Goal: Contribute content: Contribute content

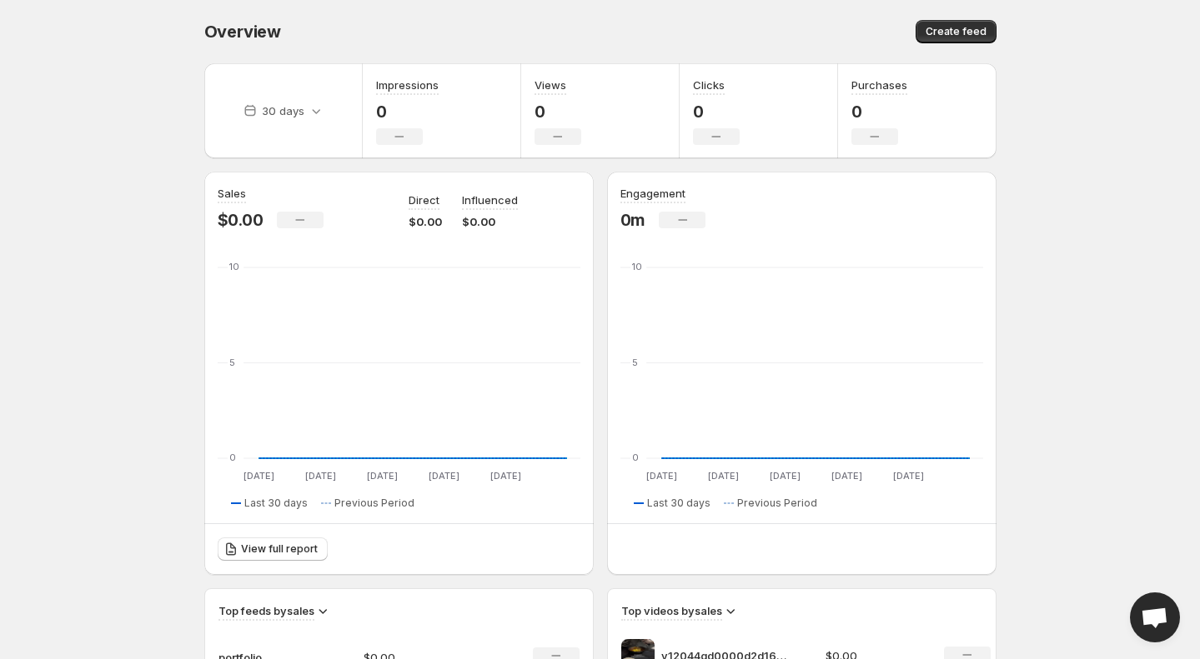
click at [1105, 326] on body "Home Feeds Videos Subscription Settings Overview. This page is ready Overview C…" at bounding box center [600, 329] width 1200 height 659
click at [318, 113] on icon at bounding box center [316, 111] width 17 height 17
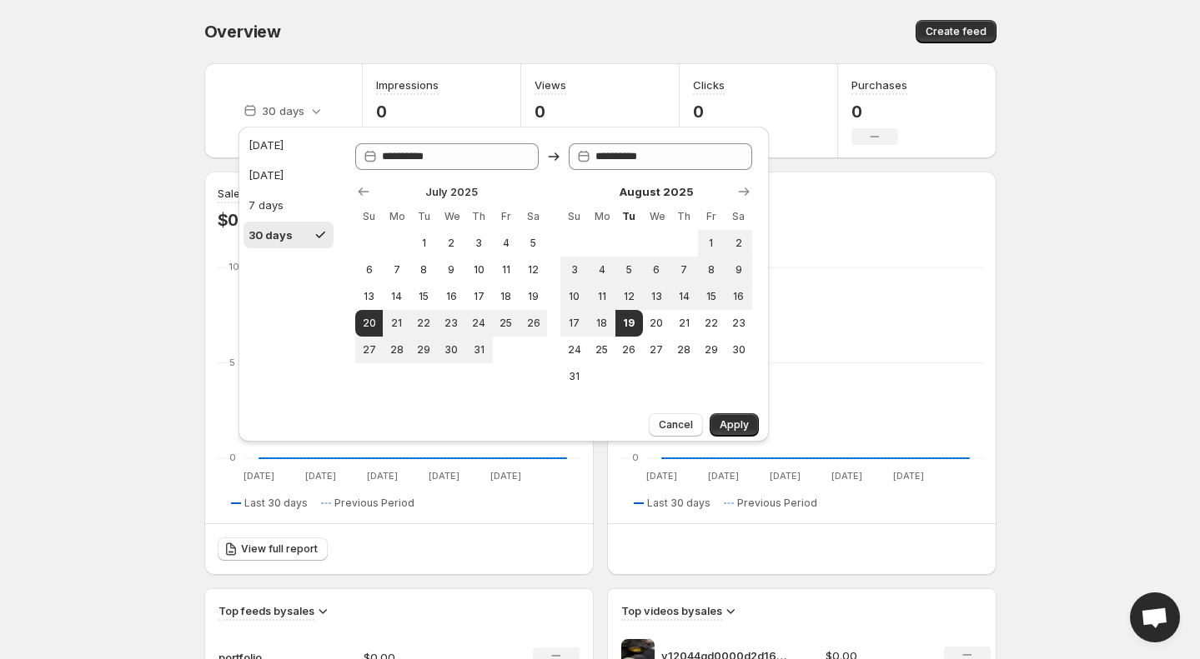
click at [128, 148] on body "Home Feeds Videos Subscription Settings Overview. This page is ready Overview C…" at bounding box center [600, 329] width 1200 height 659
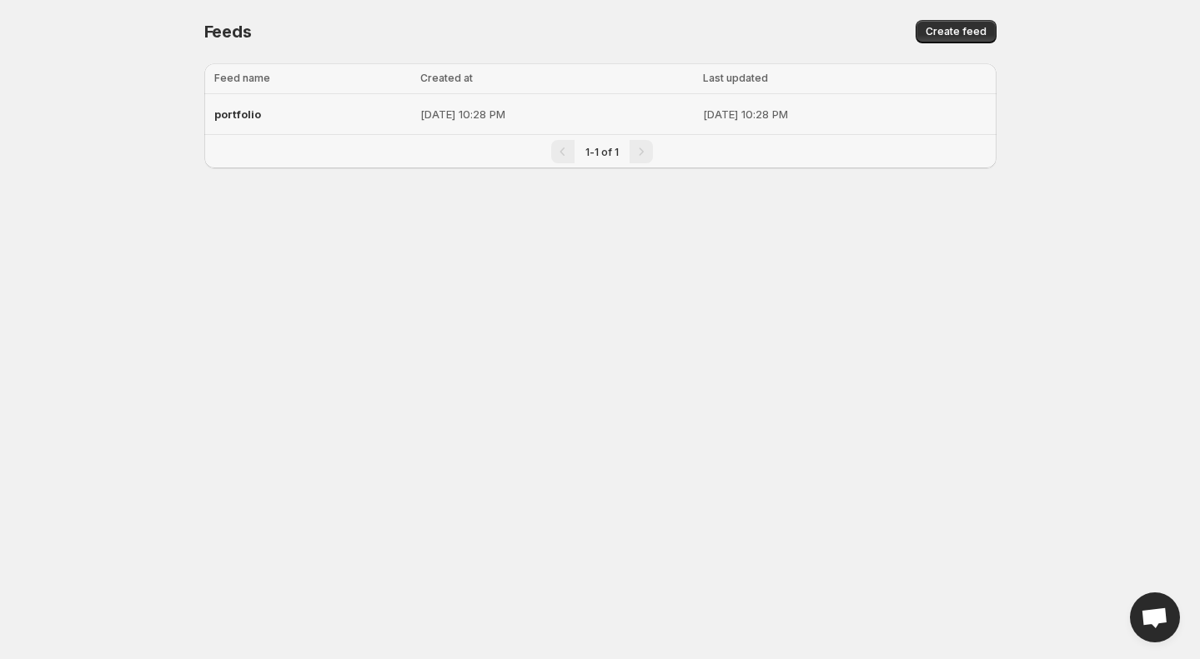
click at [420, 118] on p "[DATE] 10:28 PM" at bounding box center [556, 114] width 273 height 17
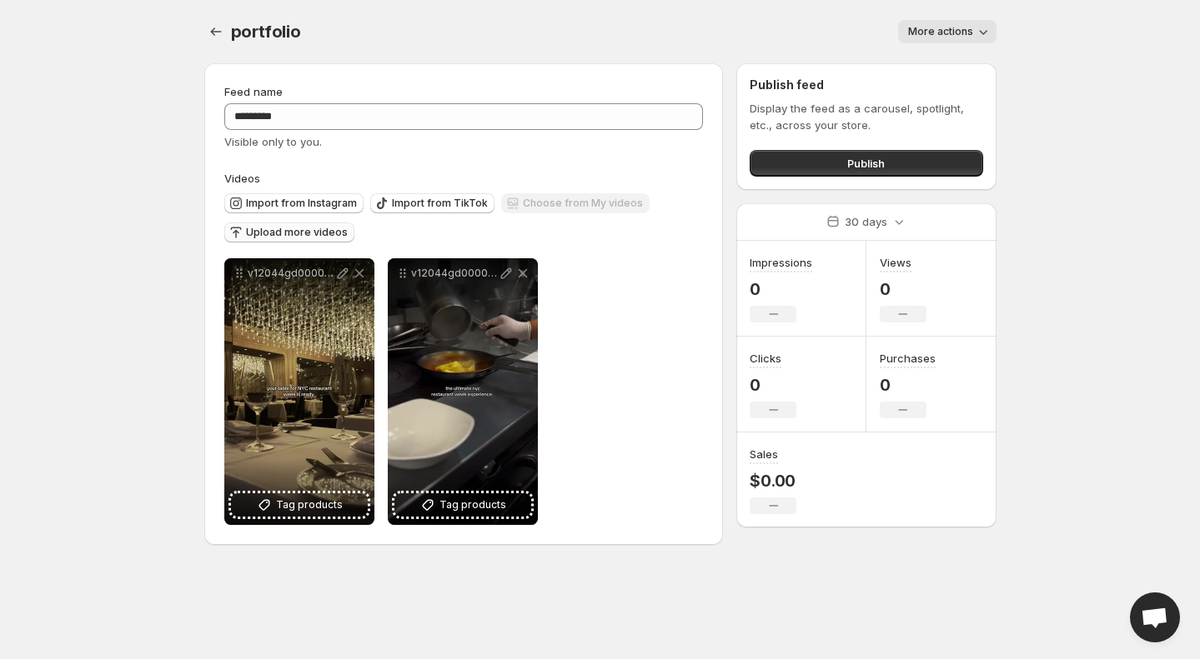
click at [313, 232] on span "Upload more videos" at bounding box center [297, 232] width 102 height 13
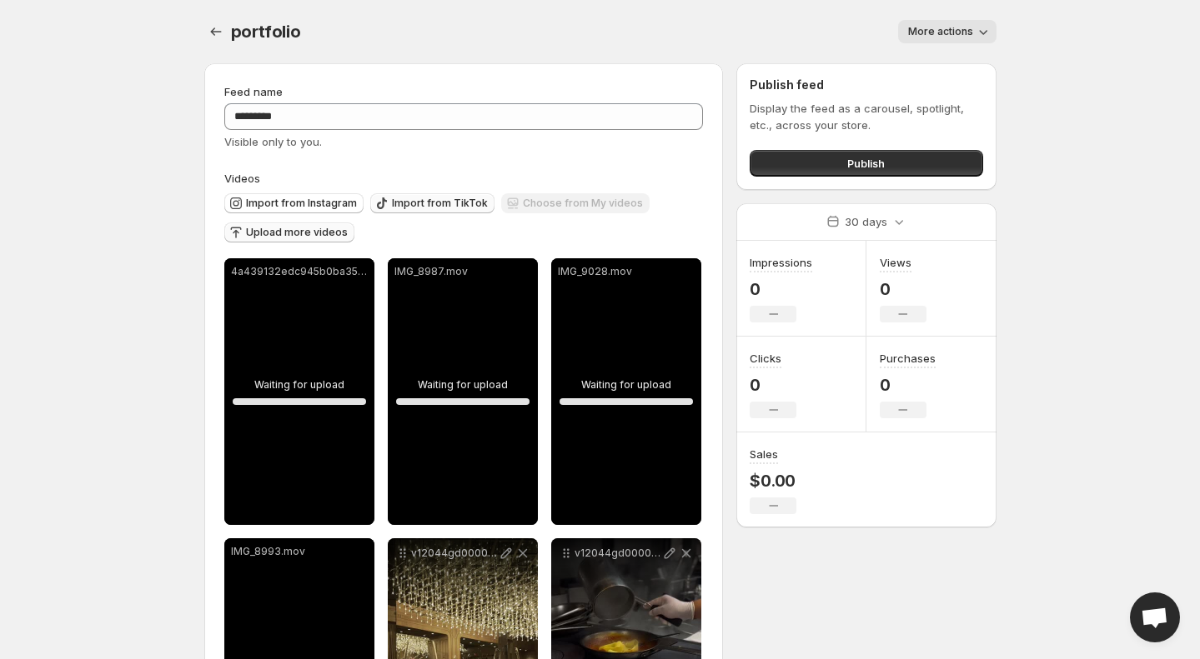
scroll to position [187, 0]
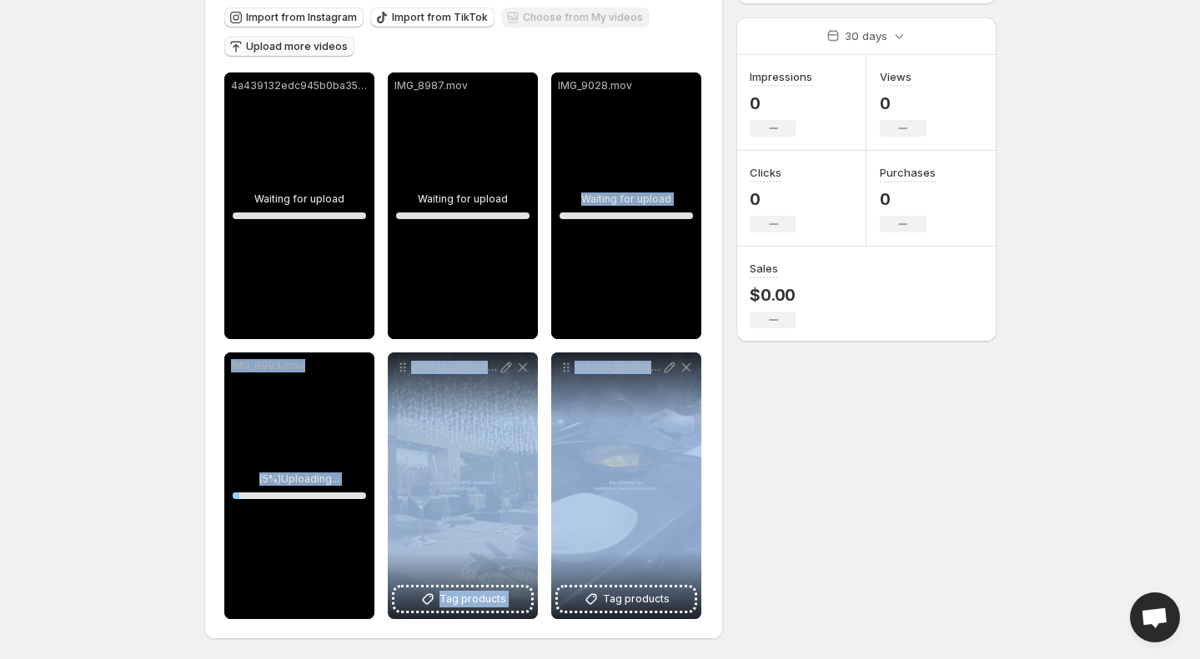
drag, startPoint x: 642, startPoint y: 413, endPoint x: 562, endPoint y: 374, distance: 88.7
click at [634, 353] on div "v12044gd0000d2d16onog65mi8vn1b6g 2" at bounding box center [626, 486] width 150 height 267
click at [841, 439] on div "**********" at bounding box center [593, 261] width 805 height 795
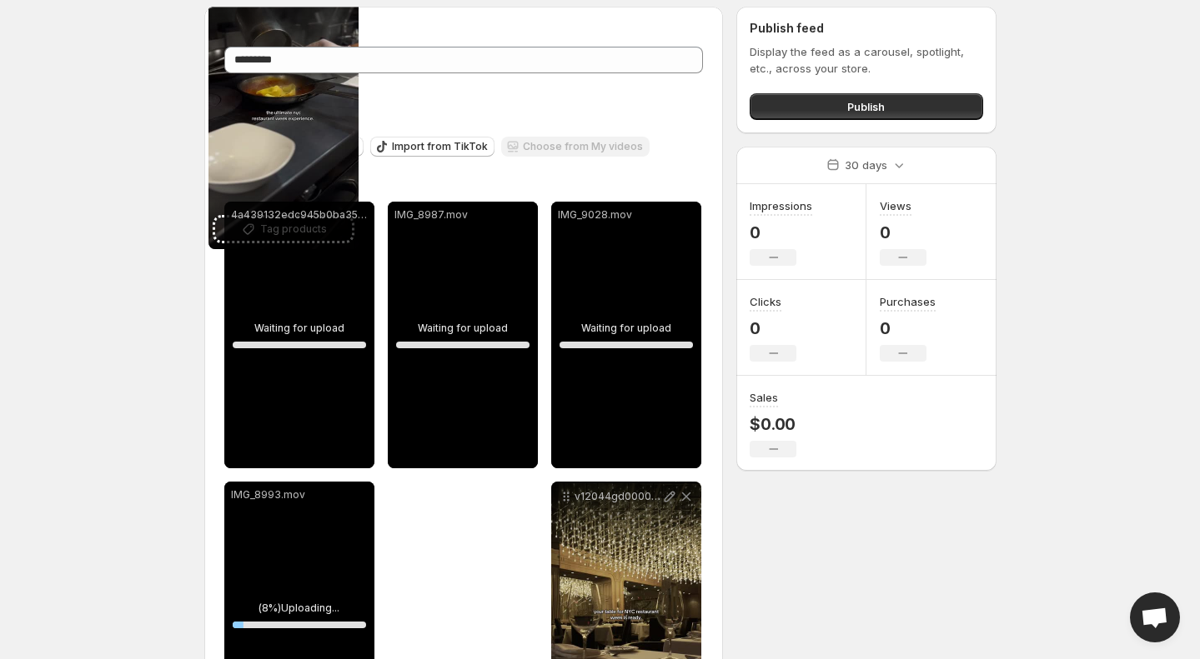
scroll to position [0, 0]
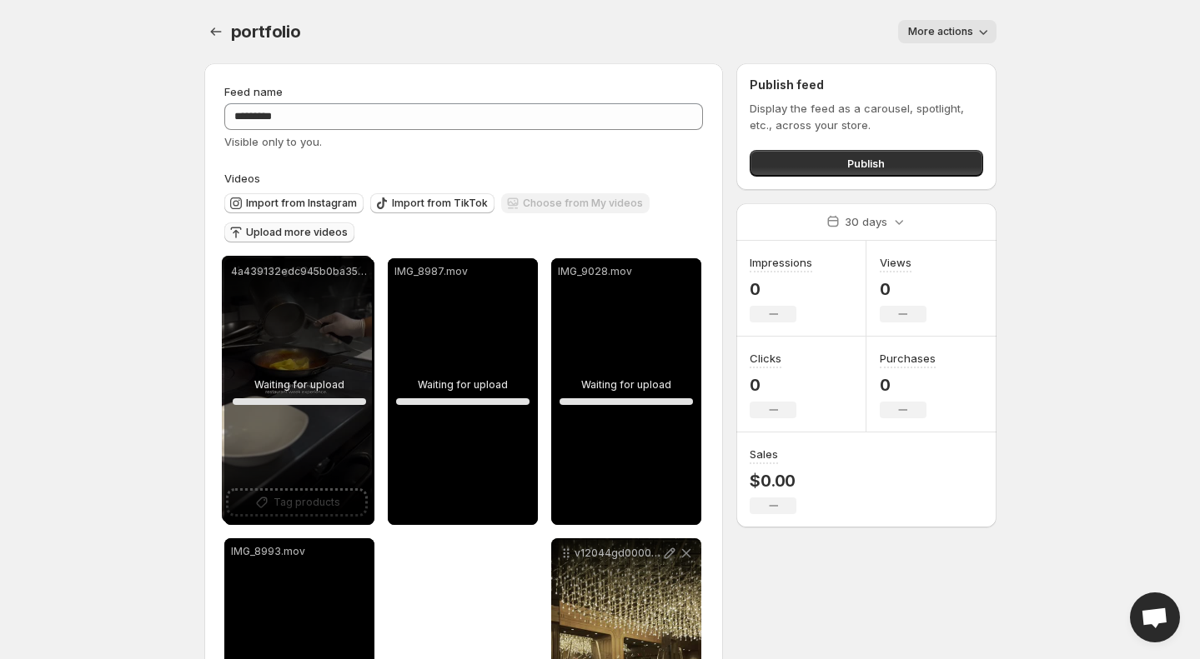
drag, startPoint x: 573, startPoint y: 372, endPoint x: 248, endPoint y: 273, distance: 339.1
click at [248, 273] on div "**********" at bounding box center [463, 531] width 479 height 547
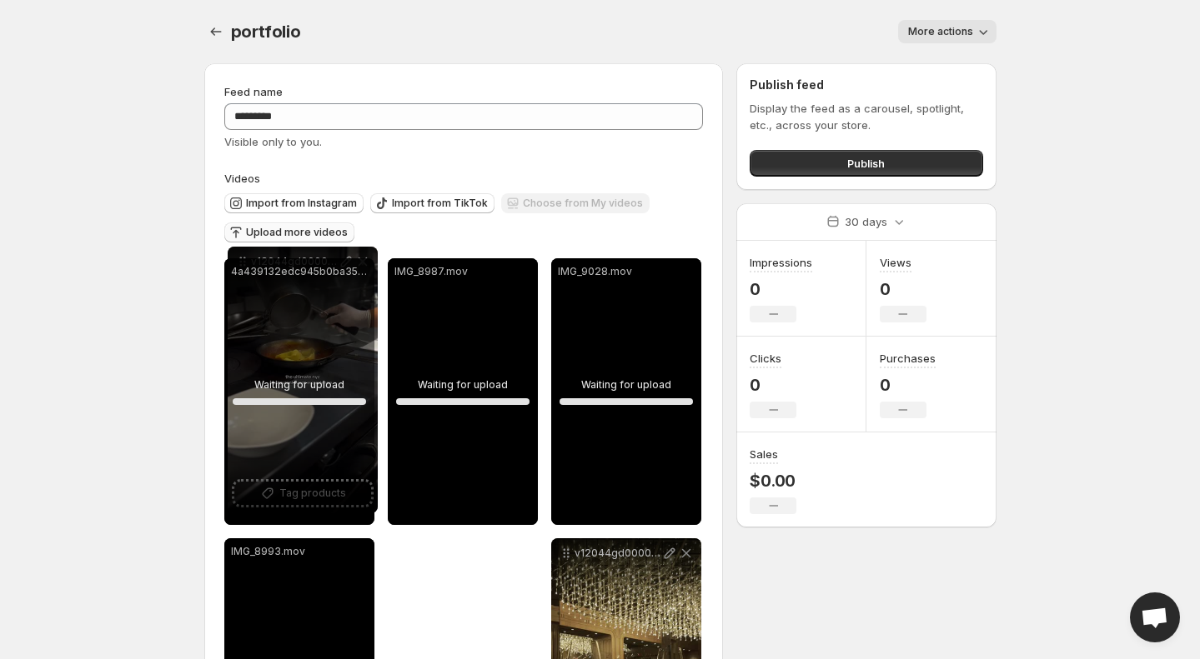
drag, startPoint x: 399, startPoint y: 368, endPoint x: 239, endPoint y: 264, distance: 191.0
click at [239, 263] on div "**********" at bounding box center [463, 531] width 479 height 547
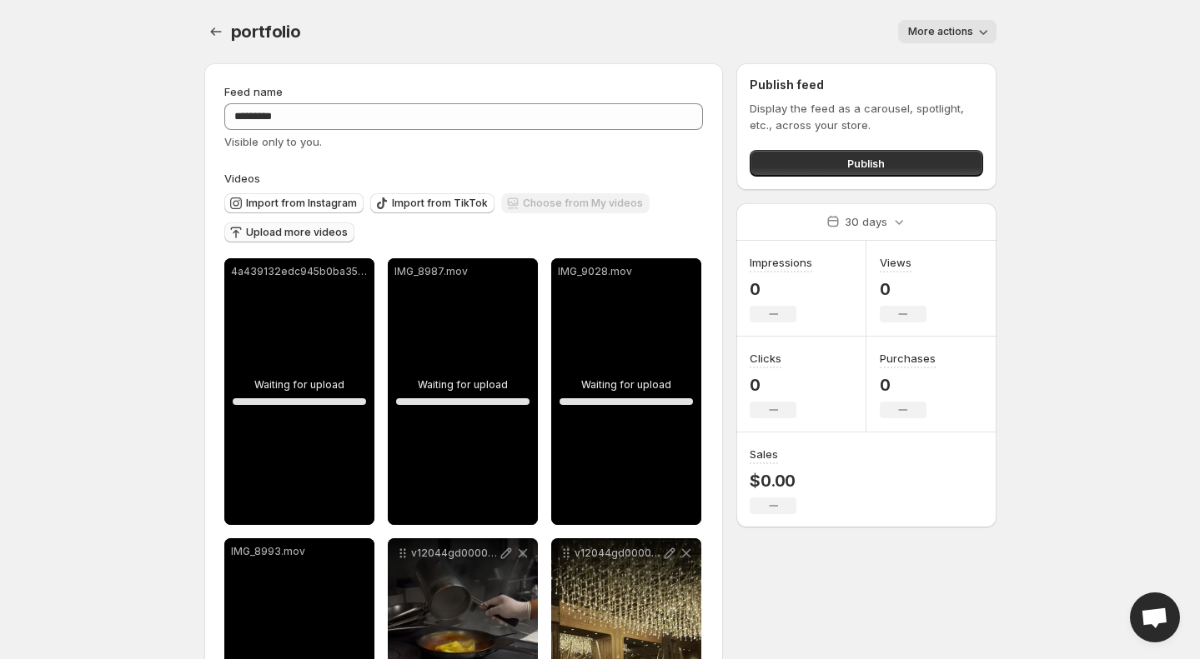
click at [109, 426] on body "**********" at bounding box center [600, 329] width 1200 height 659
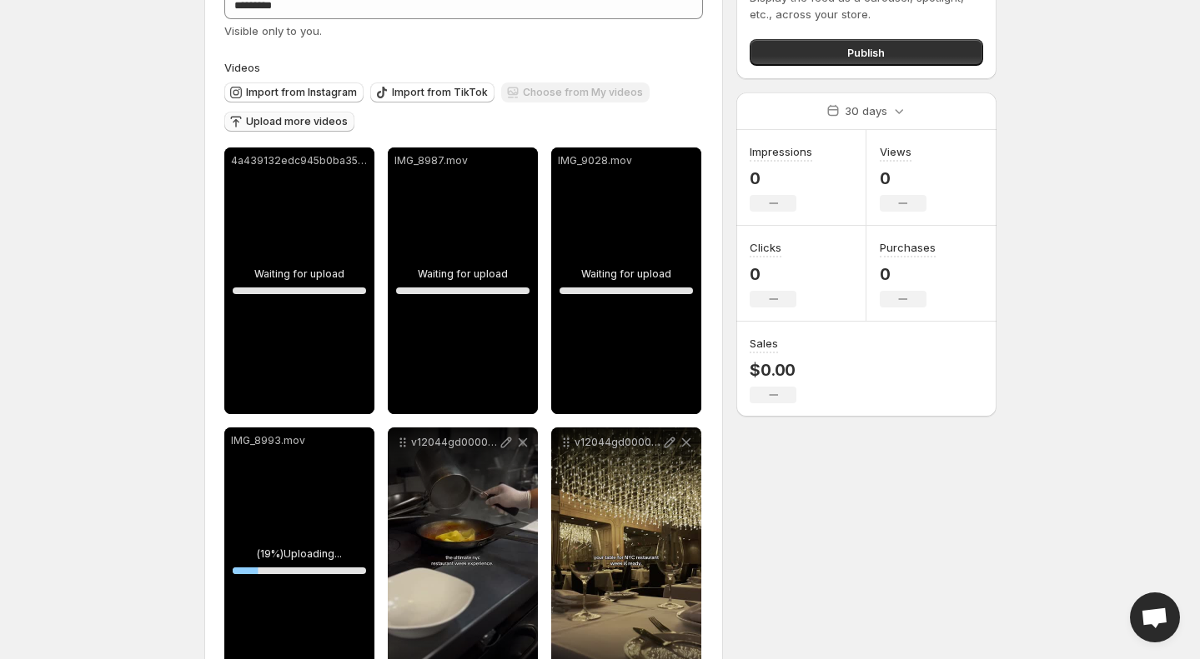
scroll to position [138, 0]
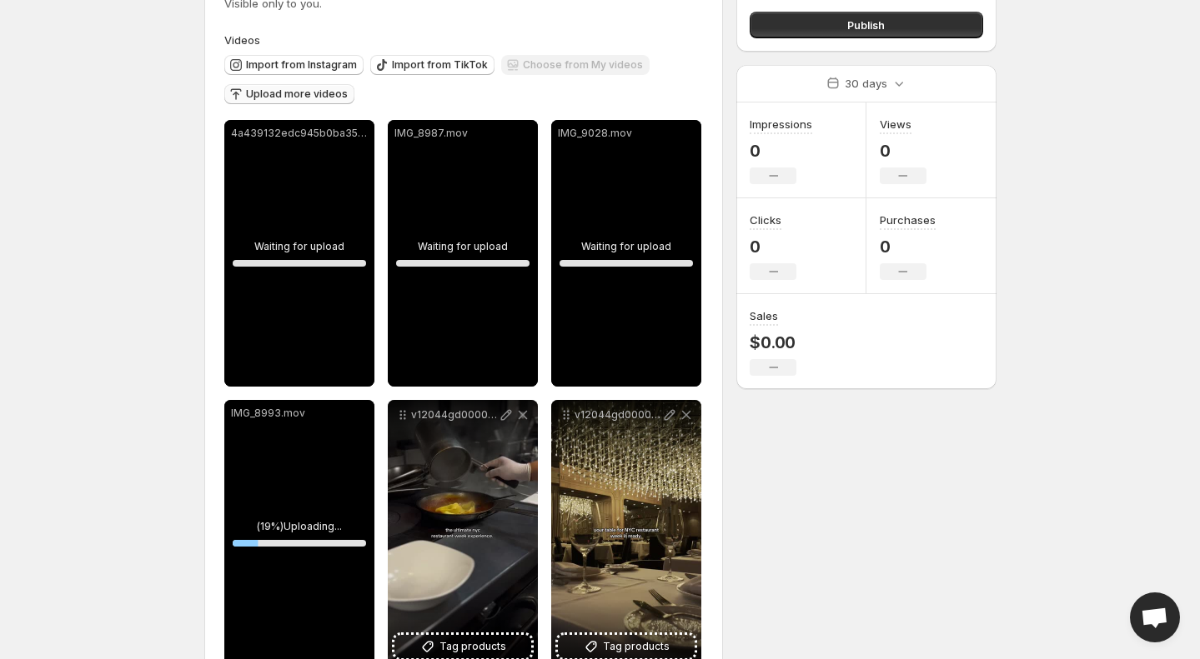
click at [258, 172] on div "4a439132edc945b0ba3563a1ce498701.MOV" at bounding box center [299, 253] width 150 height 267
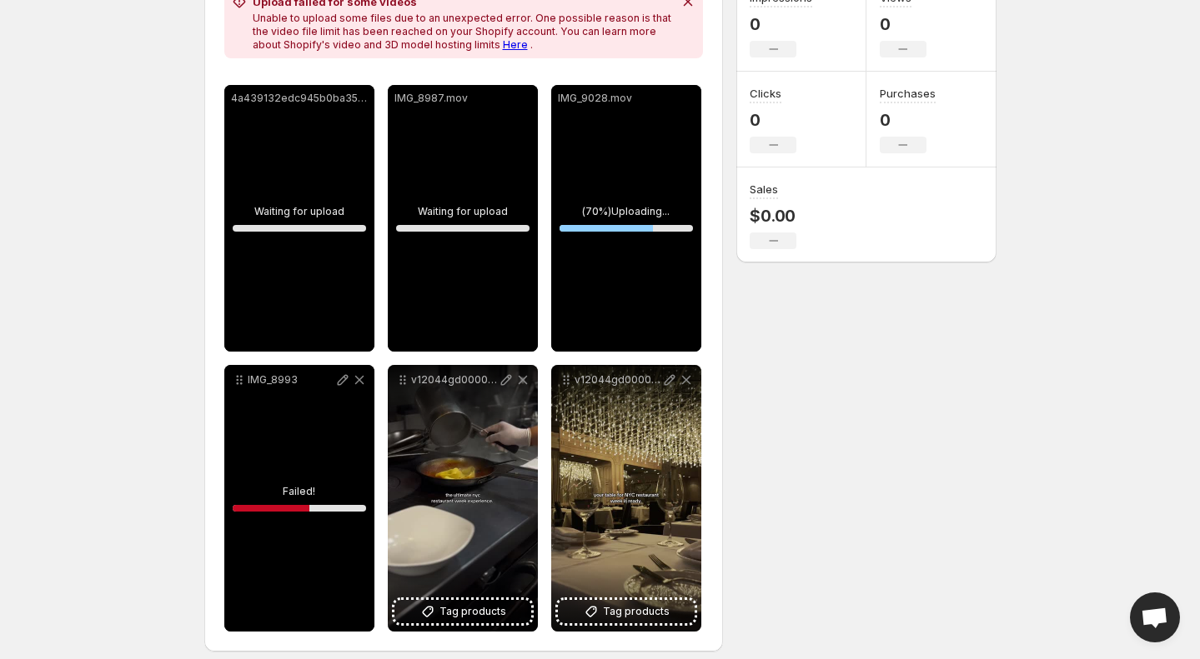
scroll to position [278, 0]
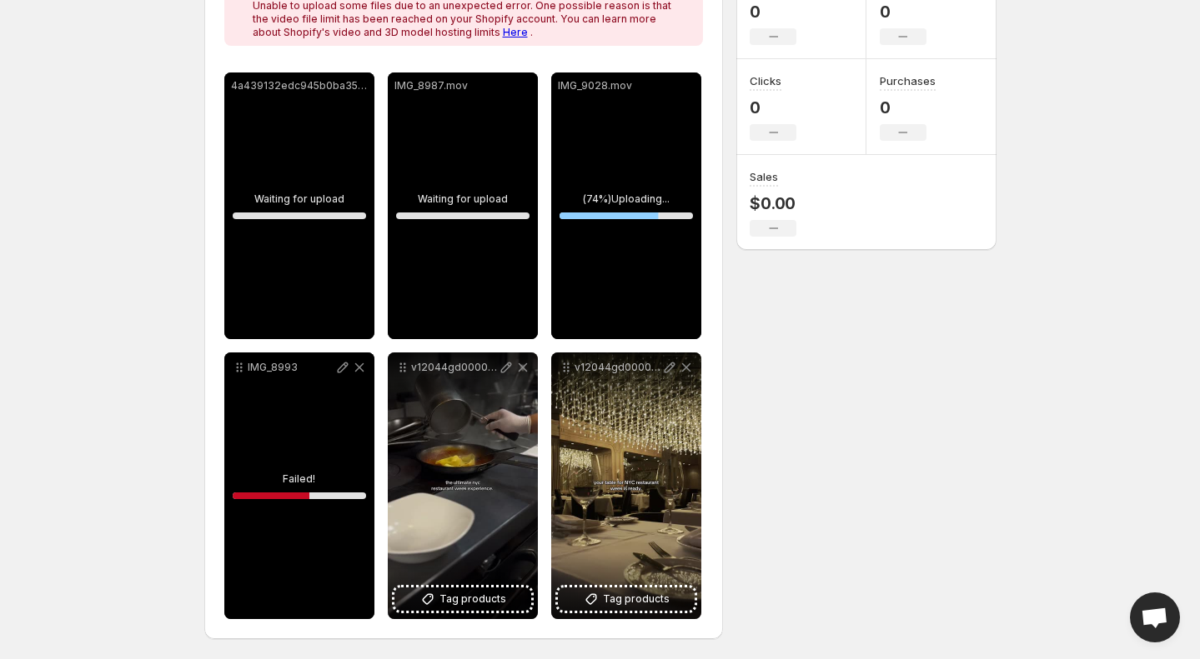
click at [779, 421] on div "**********" at bounding box center [593, 215] width 805 height 887
click at [621, 168] on div "IMG_9028.mov" at bounding box center [626, 206] width 150 height 267
click at [358, 368] on icon at bounding box center [358, 367] width 9 height 9
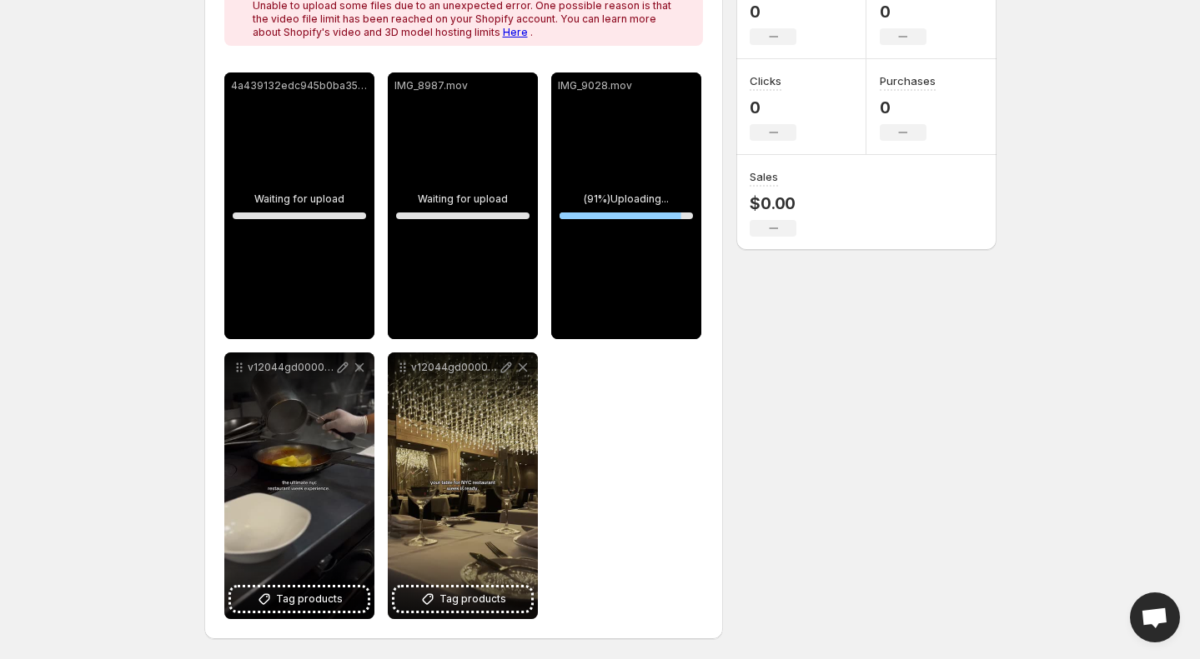
click at [686, 89] on p "IMG_9028.mov" at bounding box center [626, 85] width 137 height 13
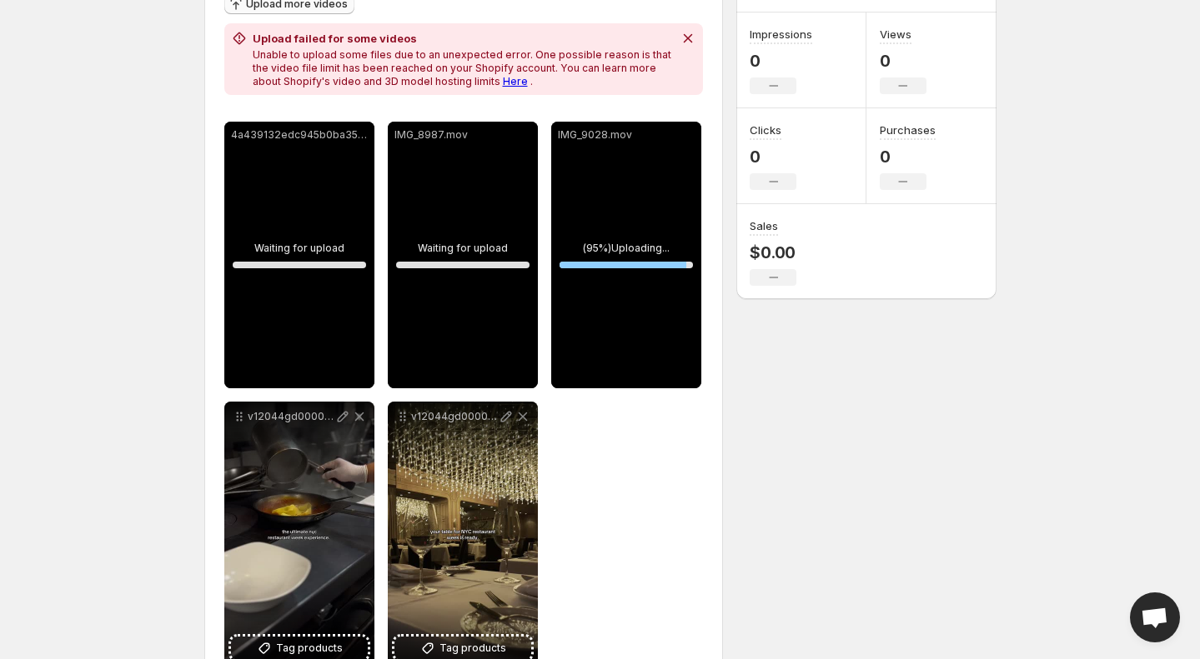
scroll to position [228, 0]
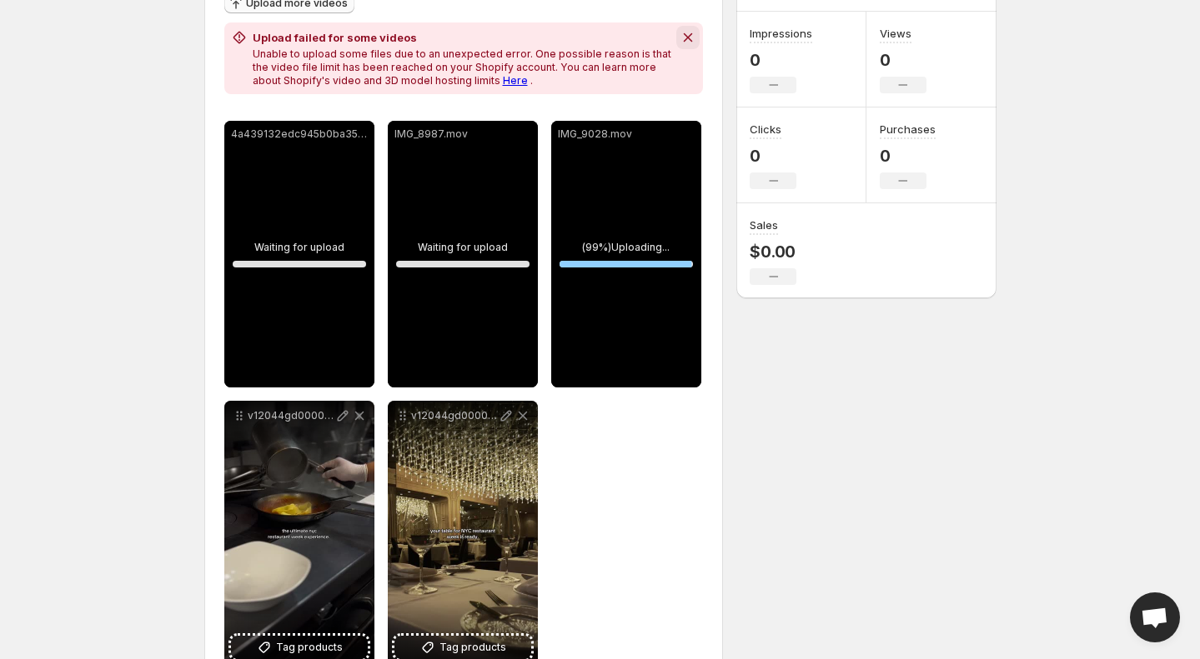
click at [686, 38] on icon "Dismiss notification" at bounding box center [687, 37] width 17 height 17
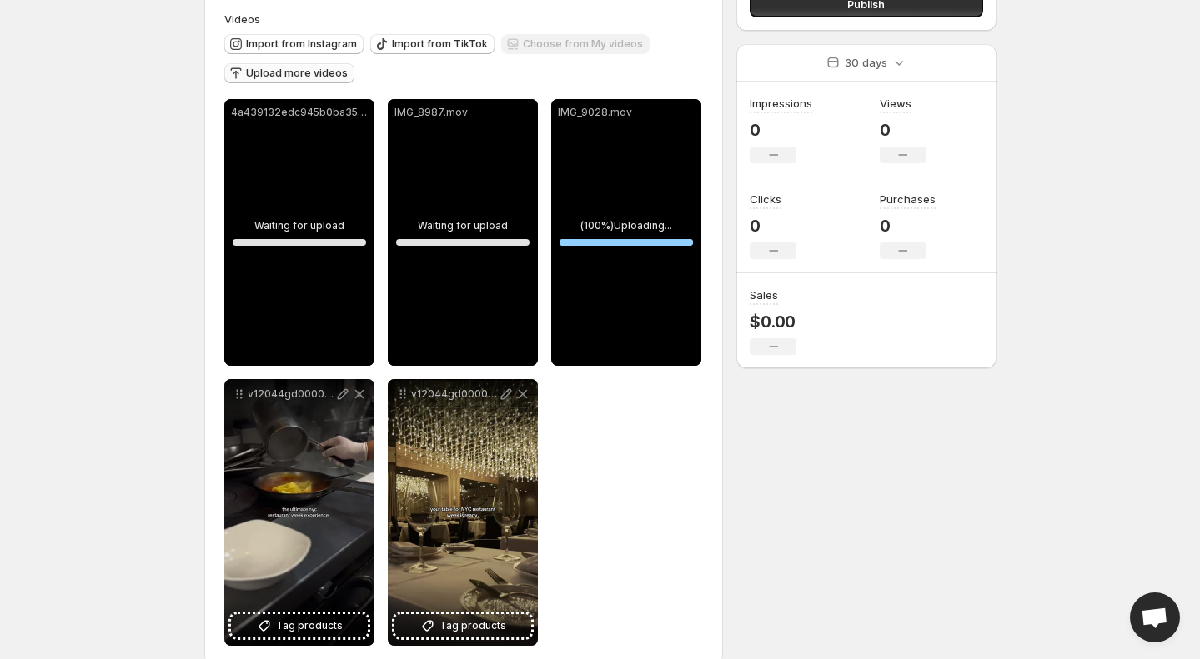
scroll to position [153, 0]
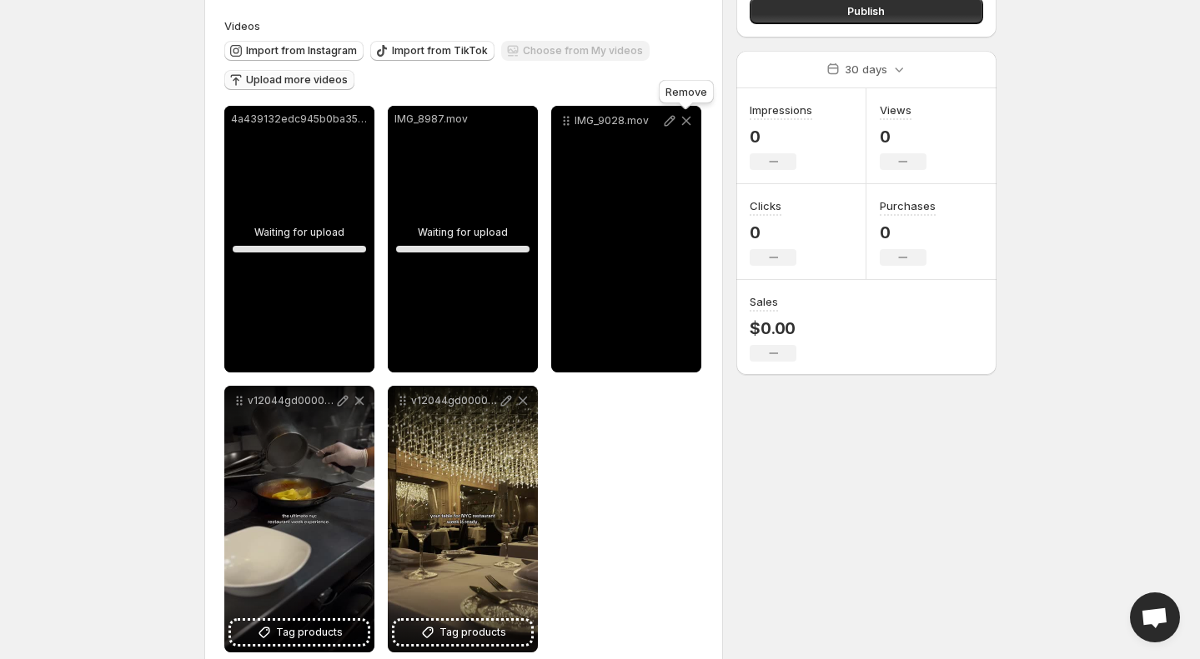
click at [689, 123] on icon at bounding box center [686, 121] width 17 height 17
click at [319, 78] on div "Upload more videos" at bounding box center [289, 81] width 130 height 23
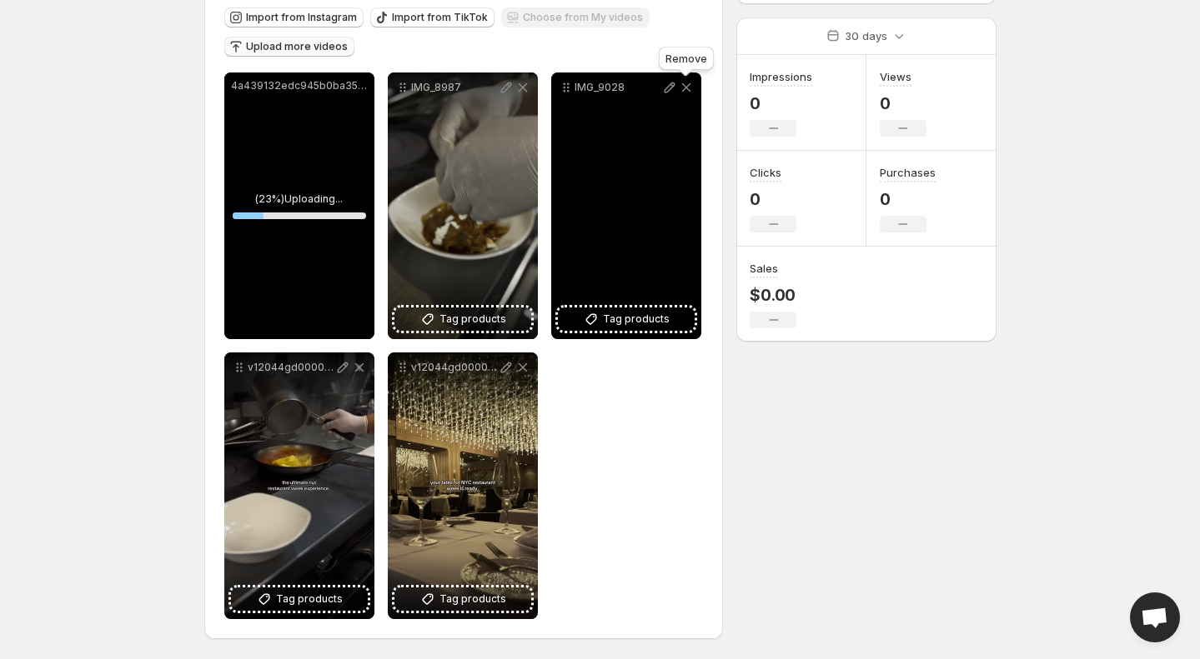
click at [688, 88] on icon at bounding box center [686, 87] width 17 height 17
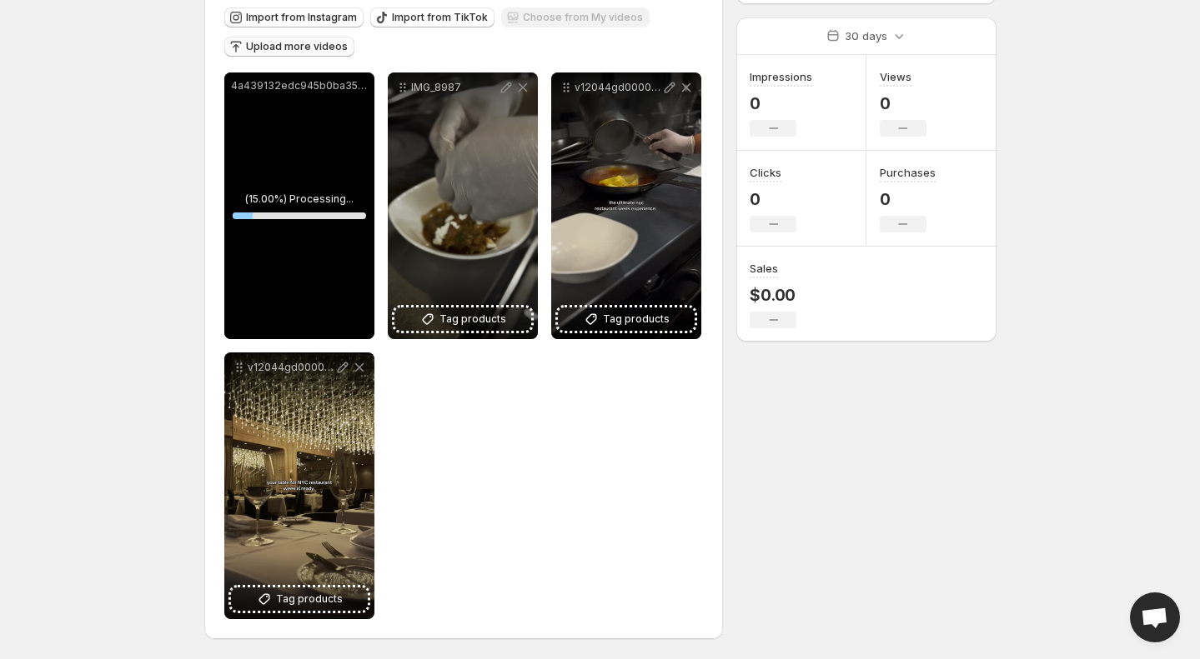
click at [304, 49] on span "Upload more videos" at bounding box center [297, 46] width 102 height 13
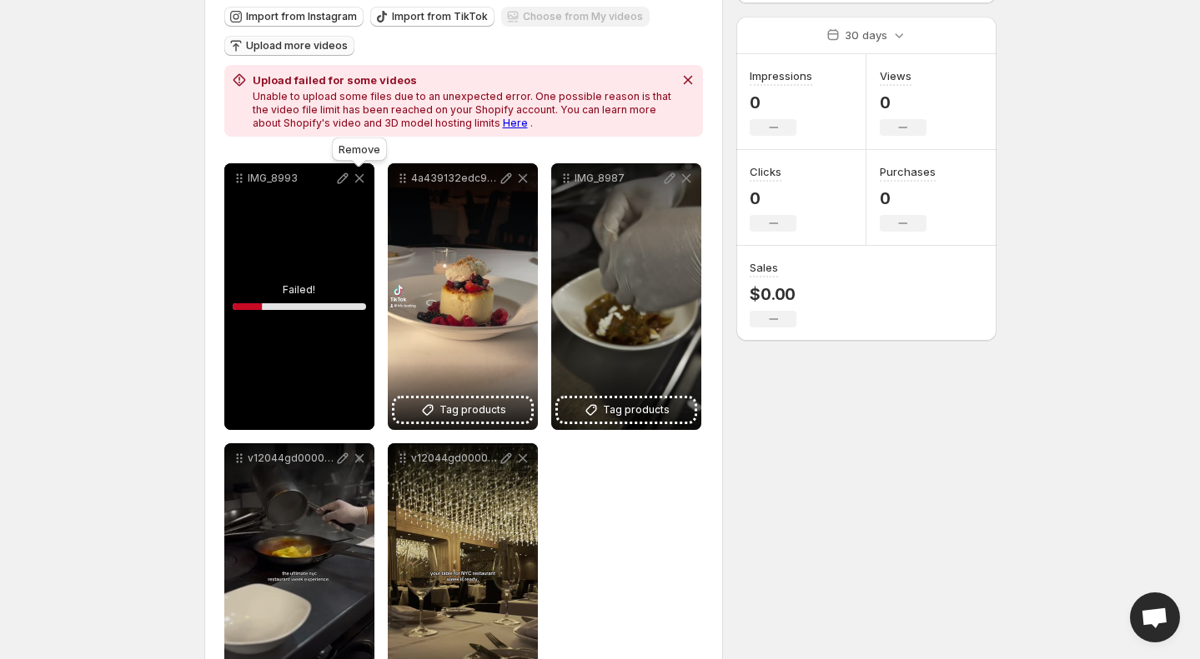
click at [358, 176] on icon at bounding box center [359, 178] width 17 height 17
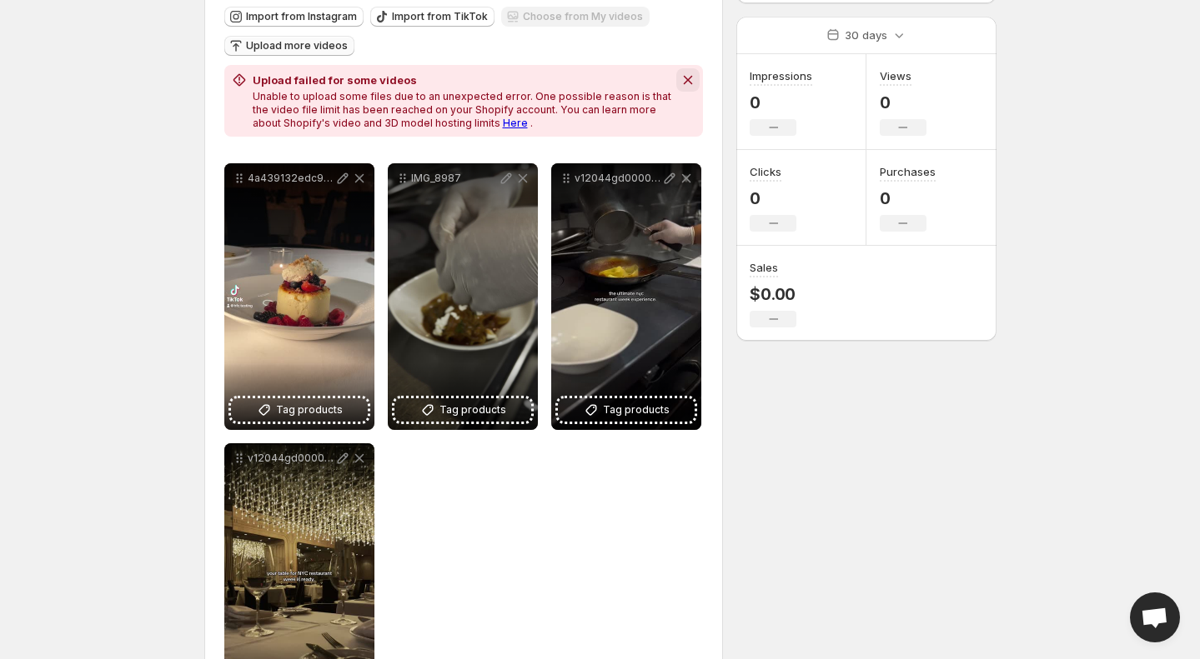
click at [691, 75] on icon "Dismiss notification" at bounding box center [687, 80] width 17 height 17
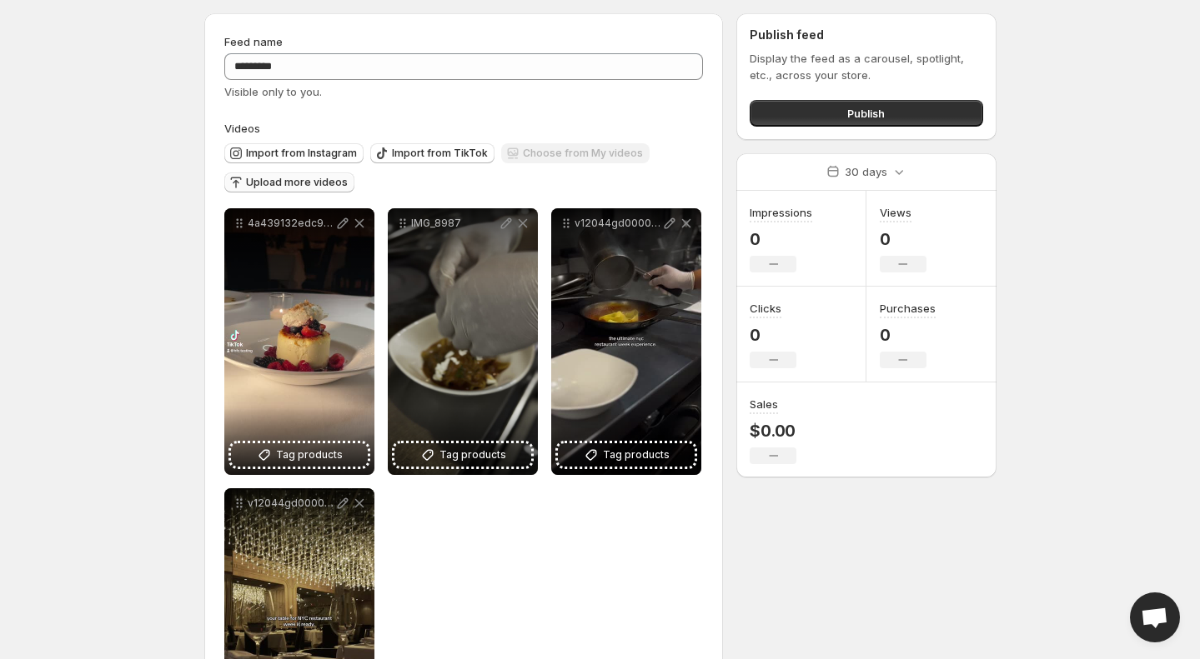
scroll to position [48, 0]
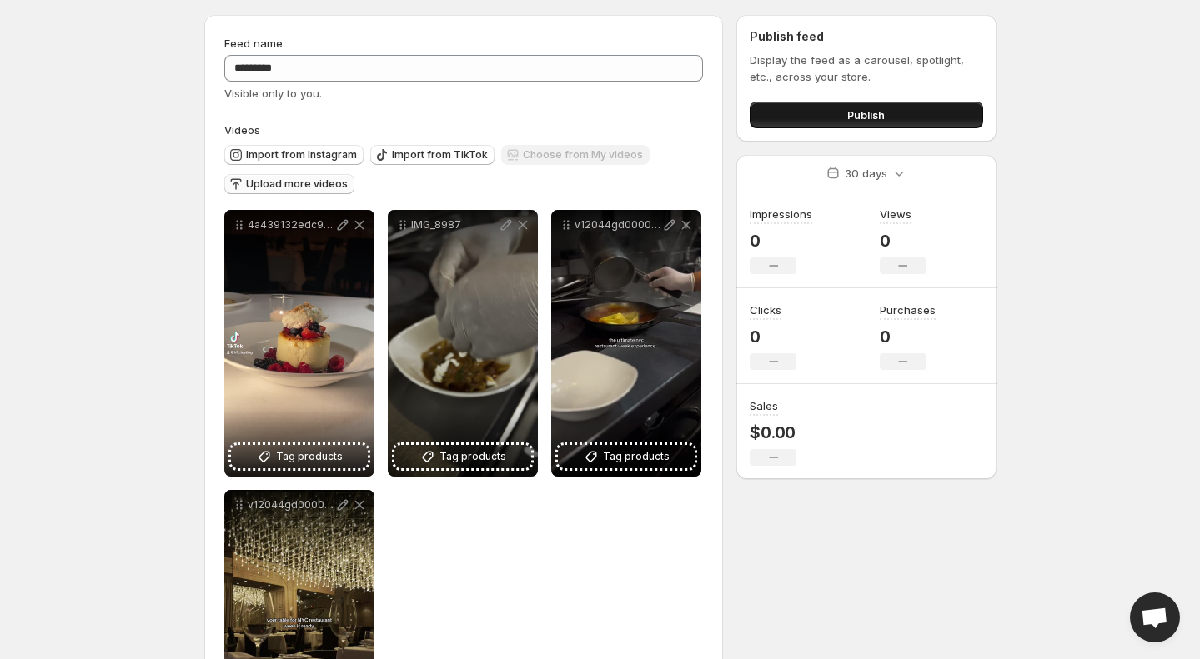
click at [845, 111] on button "Publish" at bounding box center [865, 115] width 233 height 27
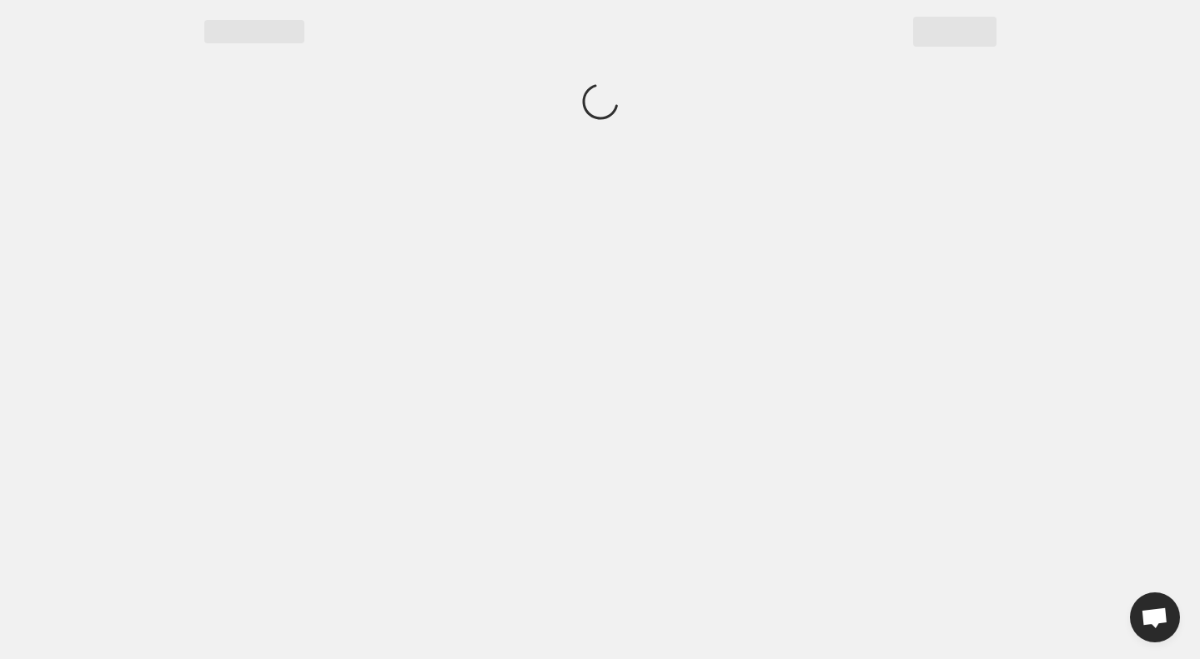
scroll to position [0, 0]
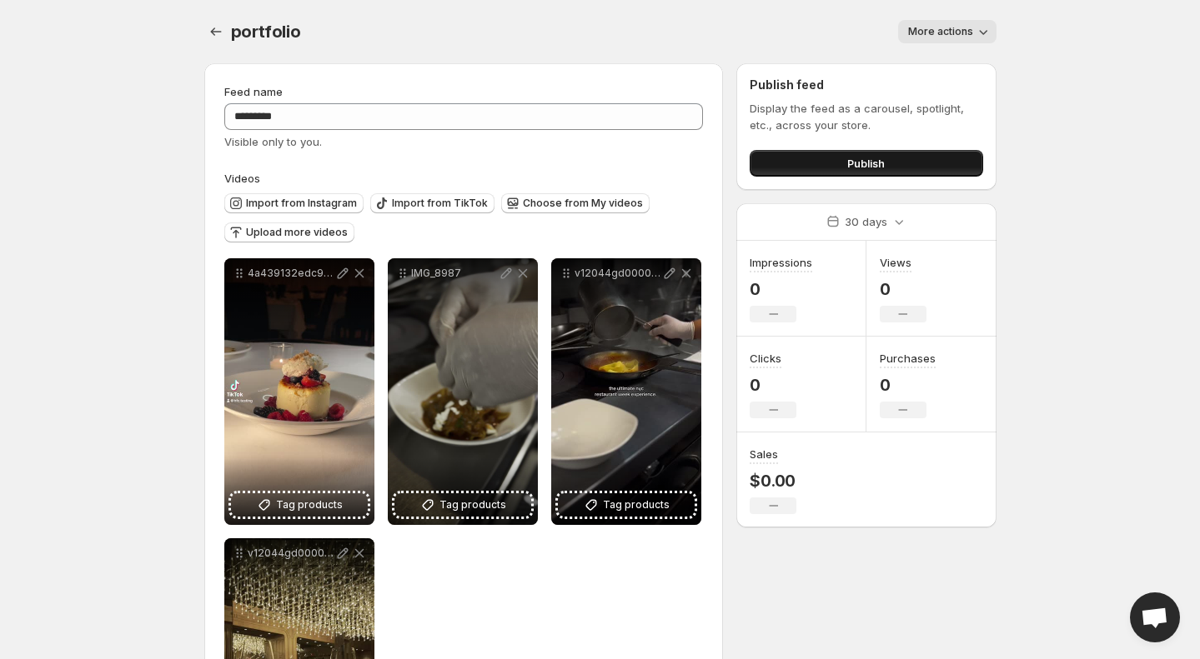
click at [865, 166] on span "Publish" at bounding box center [866, 163] width 38 height 17
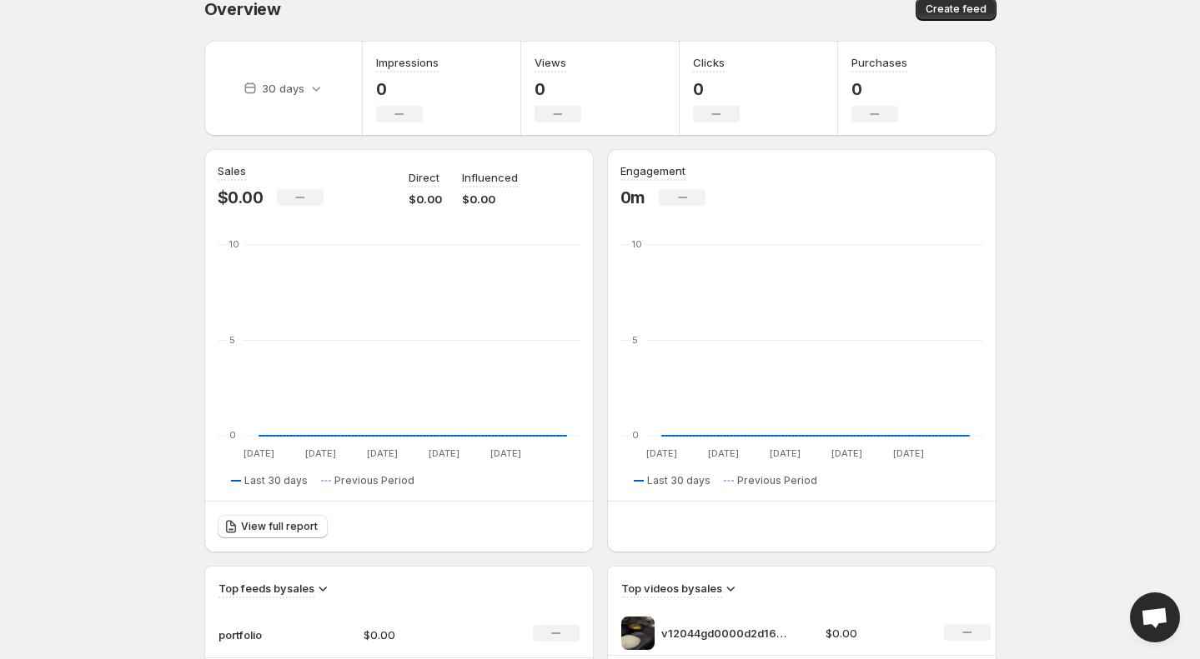
scroll to position [28, 0]
